Goal: Task Accomplishment & Management: Manage account settings

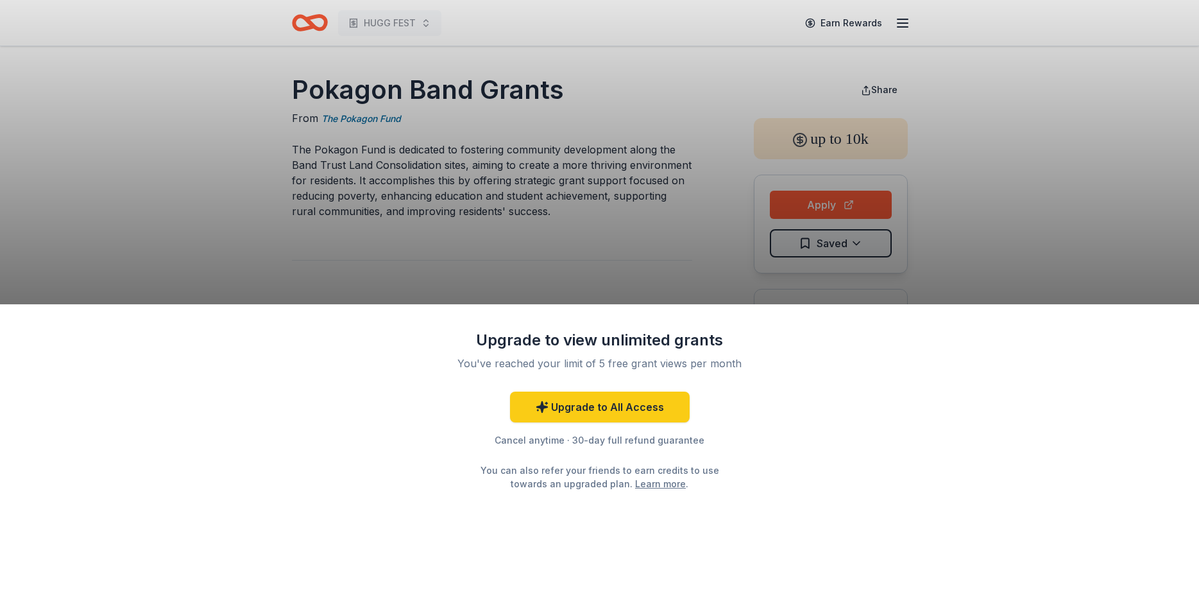
click at [776, 64] on div "Upgrade to view unlimited grants You've reached your limit of 5 free grant view…" at bounding box center [599, 304] width 1199 height 608
click at [1011, 325] on div "Upgrade to view unlimited grants You've reached your limit of 5 free grant view…" at bounding box center [599, 456] width 1199 height 304
click at [656, 404] on link "Upgrade to All Access" at bounding box center [600, 406] width 180 height 31
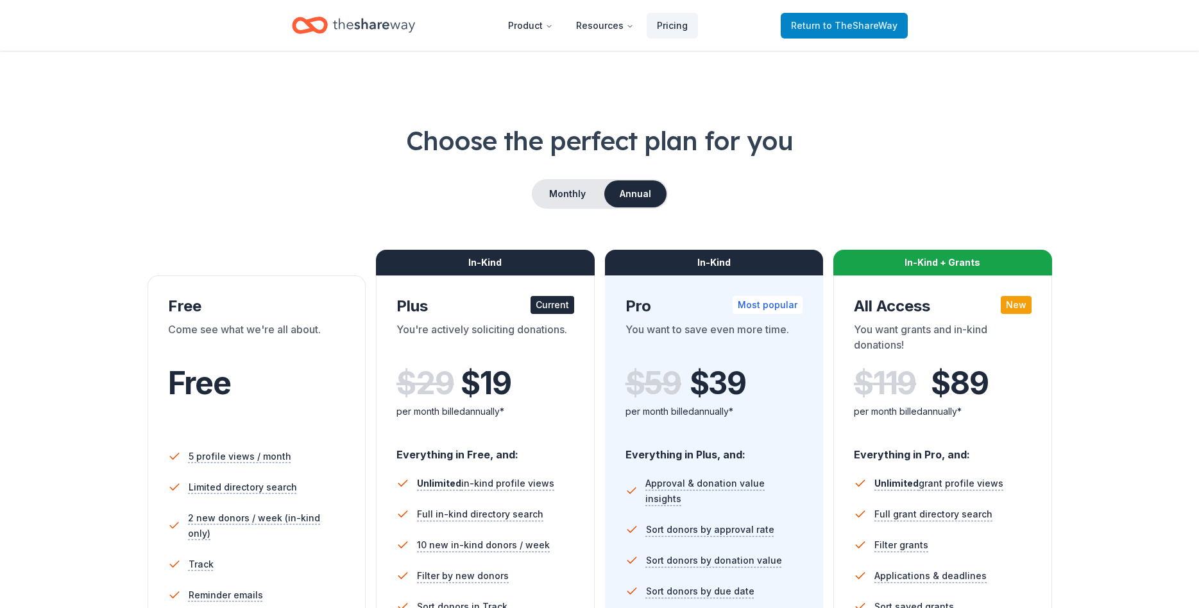
click at [837, 29] on span "to TheShareWay" at bounding box center [860, 25] width 74 height 11
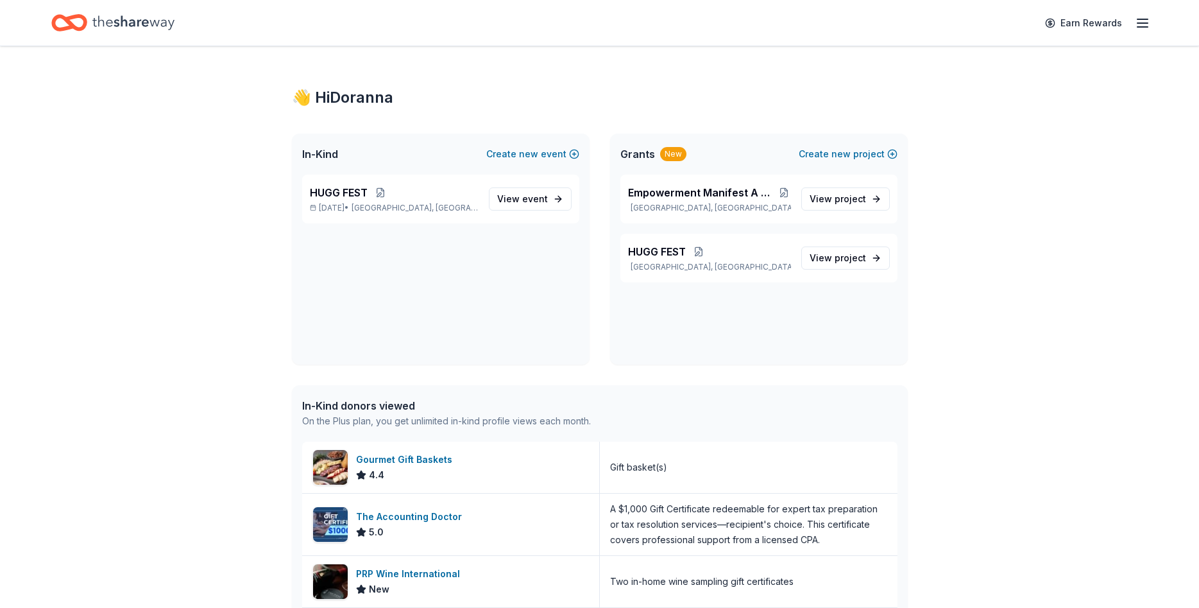
click at [1144, 23] on line "button" at bounding box center [1143, 23] width 10 height 0
click at [998, 160] on span "Billing Plus" at bounding box center [999, 160] width 61 height 15
